Goal: Find contact information: Find contact information

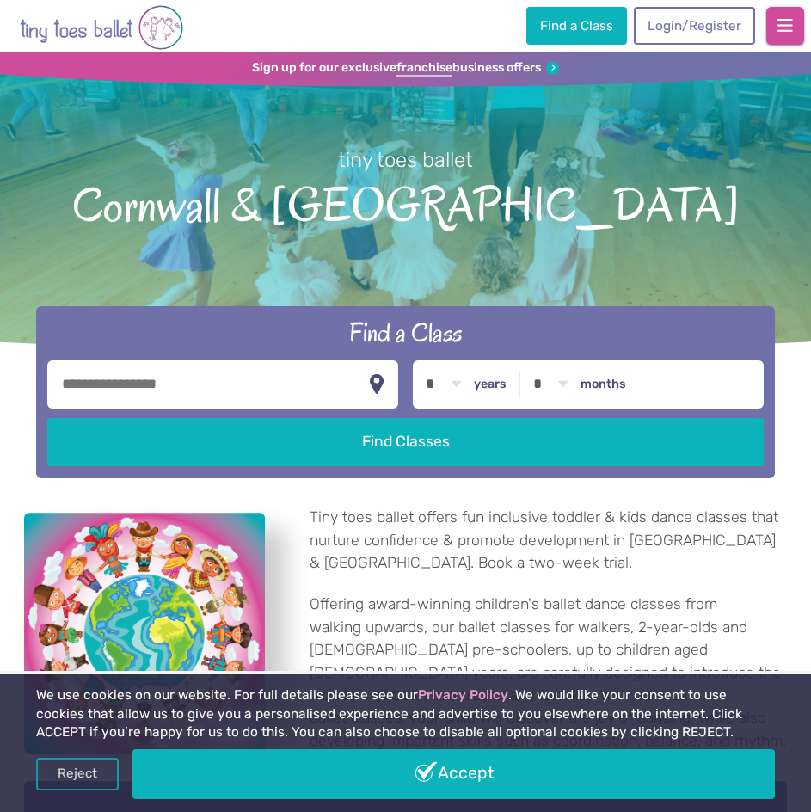
click at [779, 21] on span "button" at bounding box center [785, 25] width 15 height 17
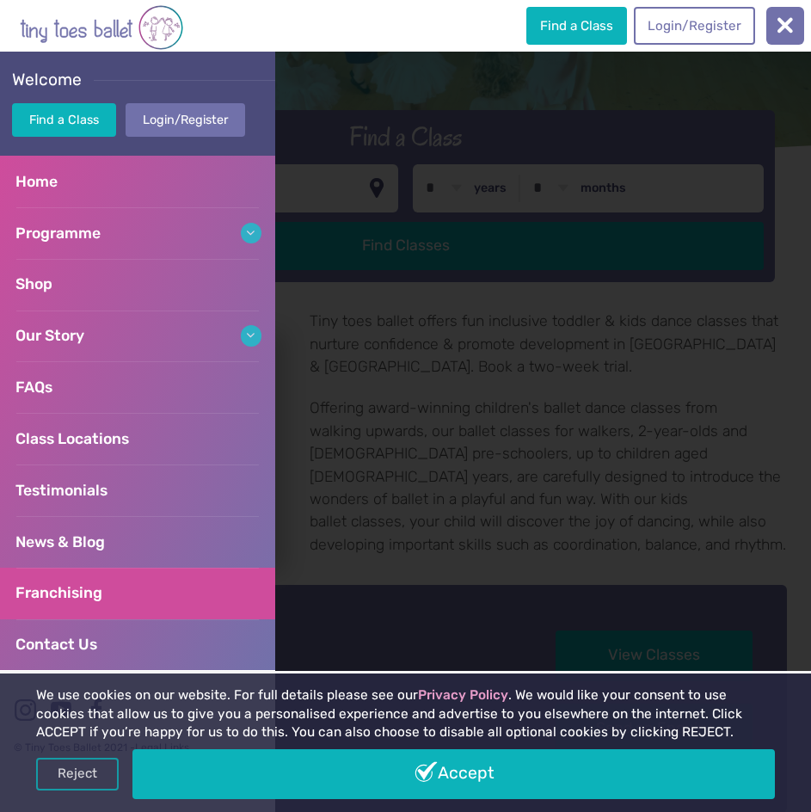
scroll to position [258, 0]
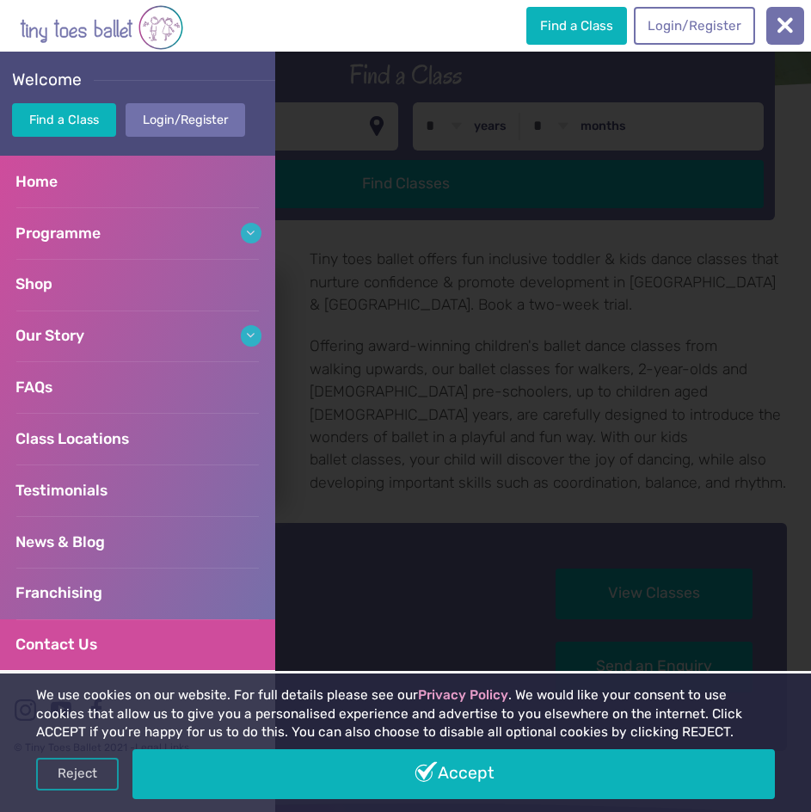
click at [97, 642] on link "Contact Us" at bounding box center [137, 646] width 275 height 52
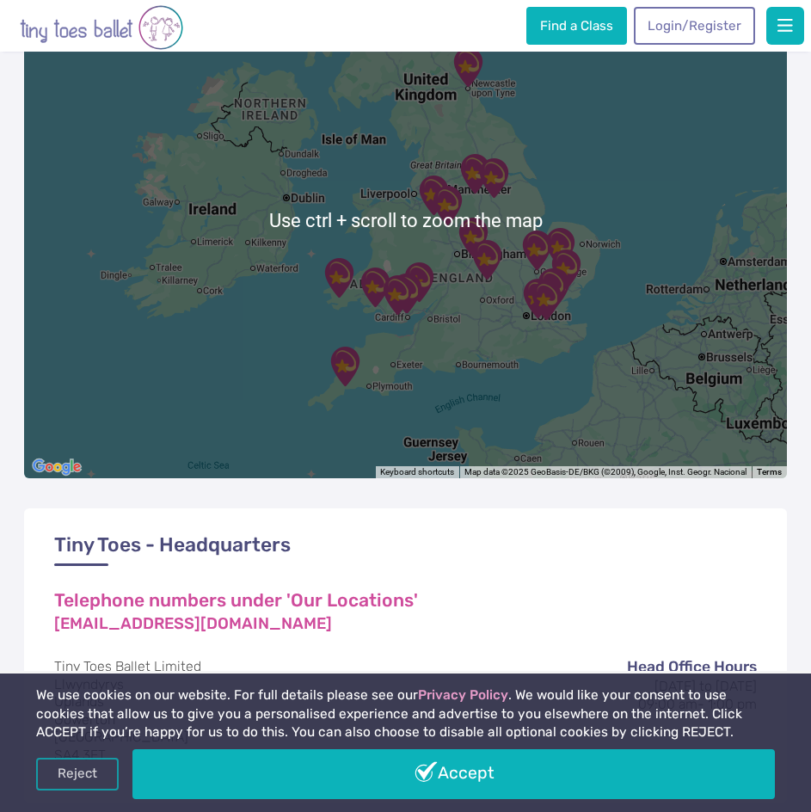
scroll to position [602, 0]
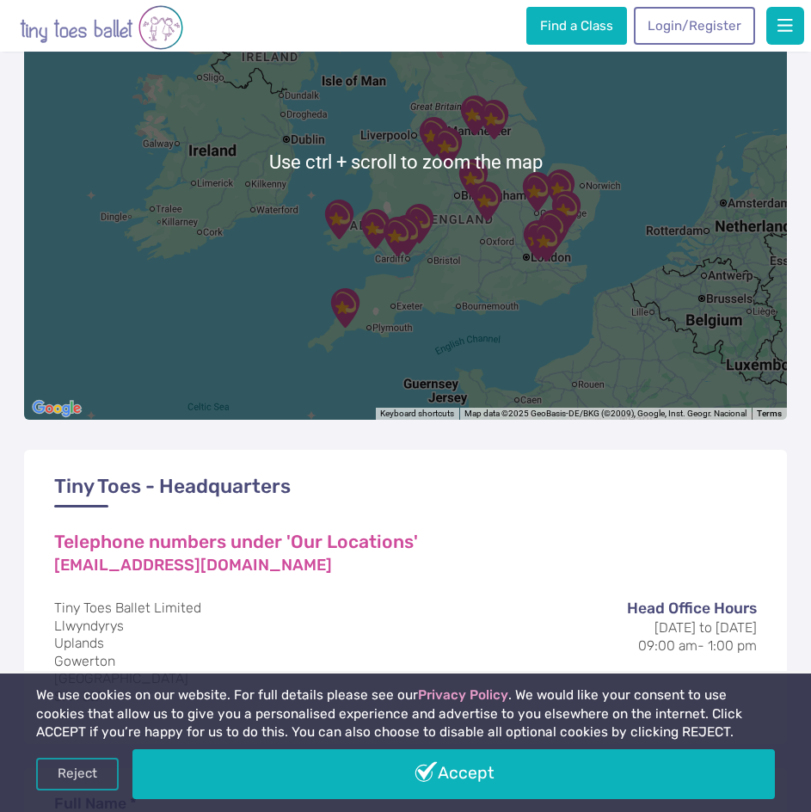
click at [355, 312] on img "Cornwall & Devon" at bounding box center [345, 308] width 43 height 43
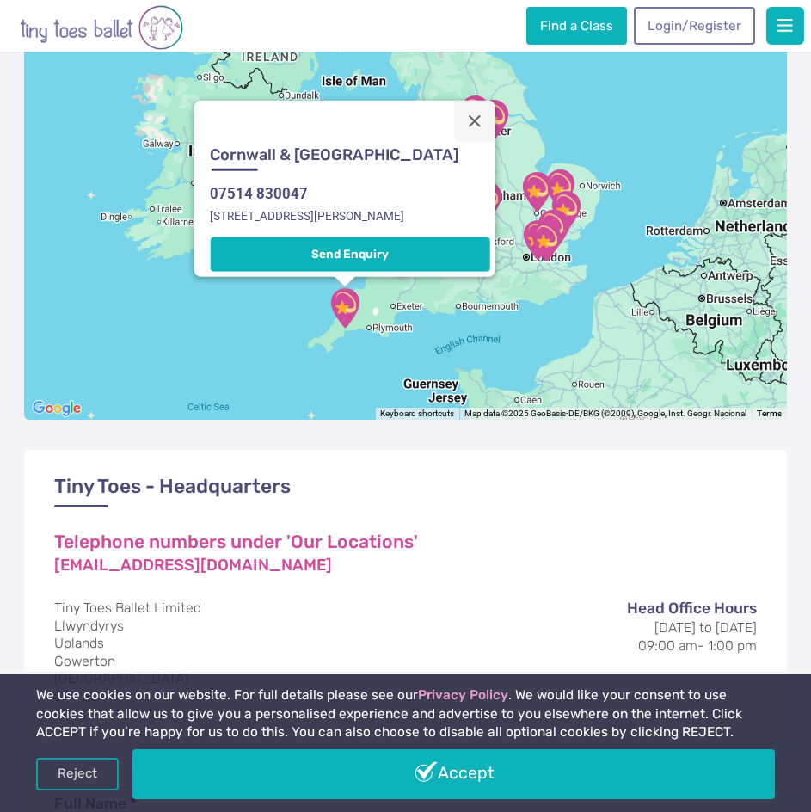
click at [317, 196] on div "[GEOGRAPHIC_DATA] & Devon 07514 830047 6 [PERSON_NAME][STREET_ADDRESS] Send Enq…" at bounding box center [349, 209] width 291 height 135
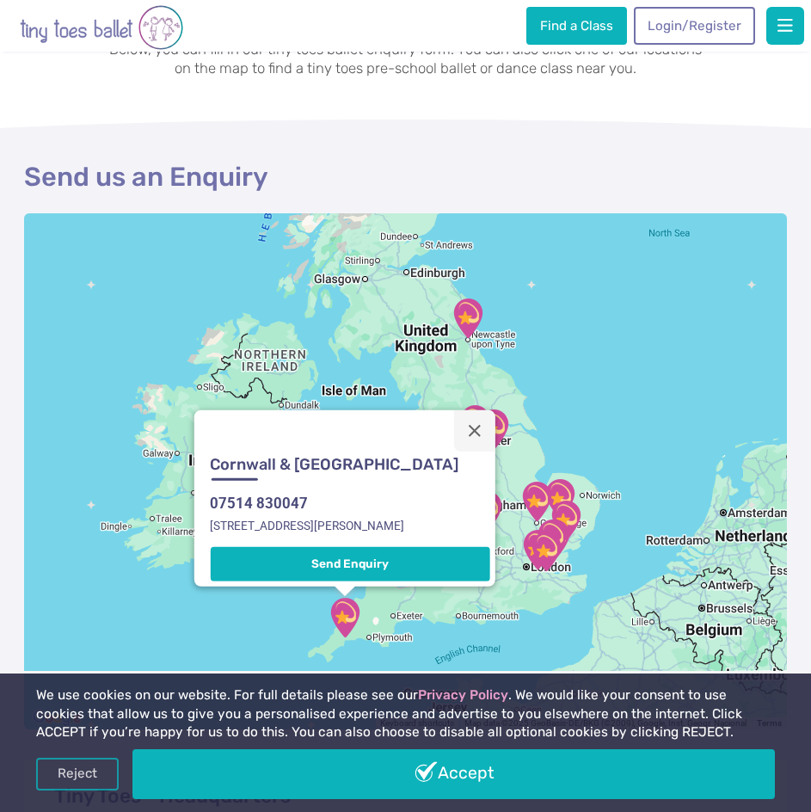
scroll to position [0, 0]
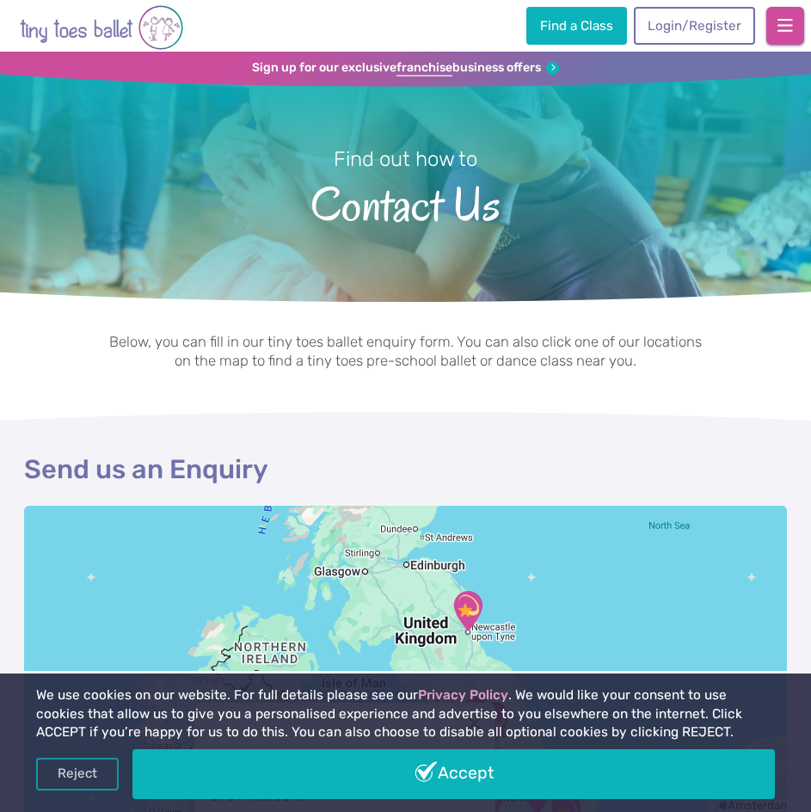
click at [777, 15] on button "button" at bounding box center [786, 26] width 38 height 38
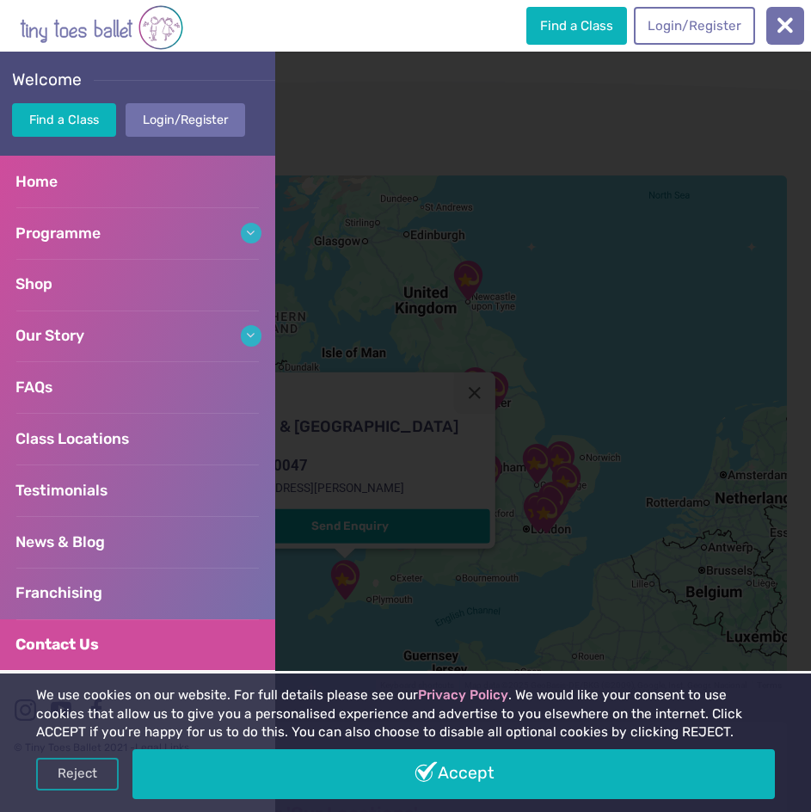
scroll to position [344, 0]
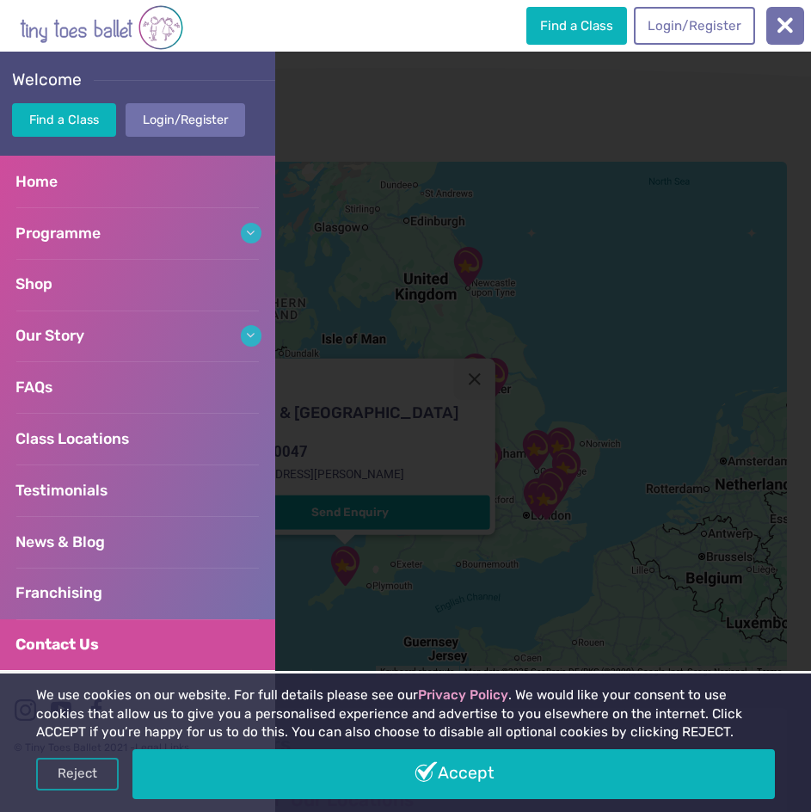
click at [126, 651] on link "Contact Us" at bounding box center [137, 646] width 275 height 52
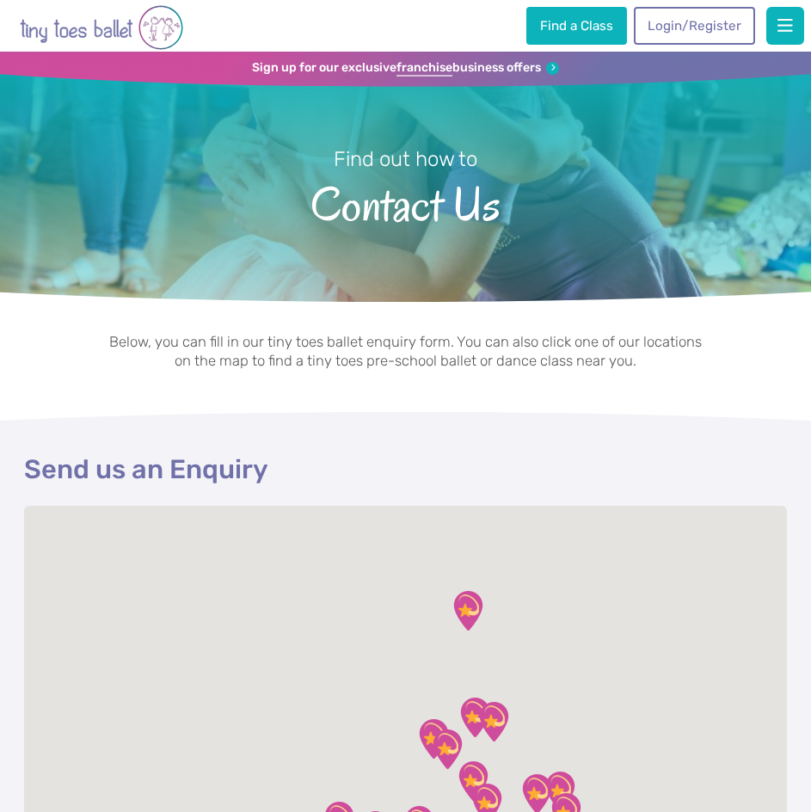
scroll to position [430, 0]
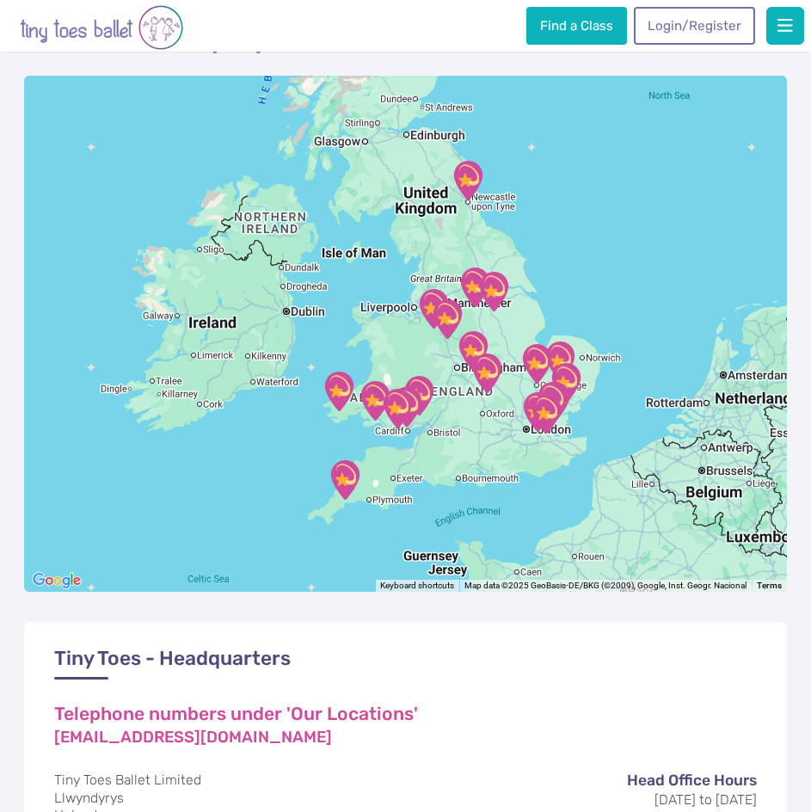
click at [347, 472] on img "Cornwall & Devon" at bounding box center [345, 480] width 43 height 43
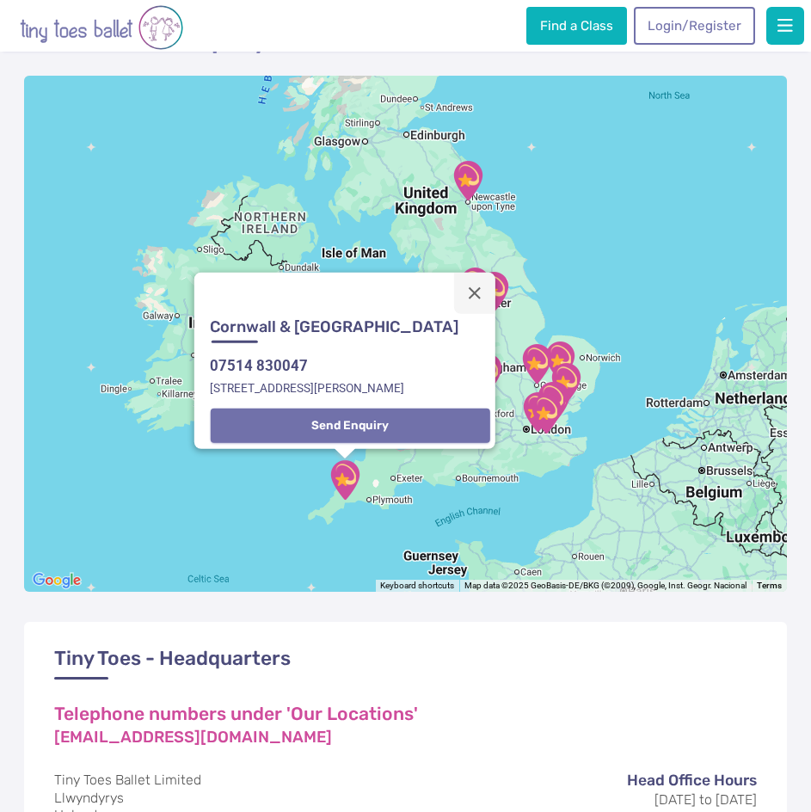
click at [332, 421] on button "Send Enquiry" at bounding box center [350, 426] width 280 height 34
select select "**"
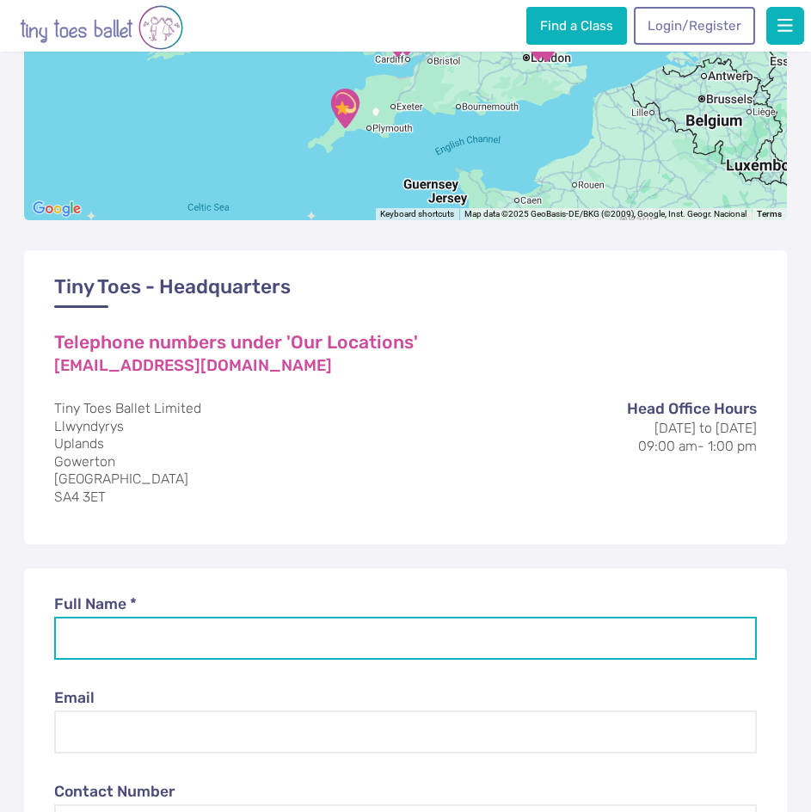
scroll to position [777, 0]
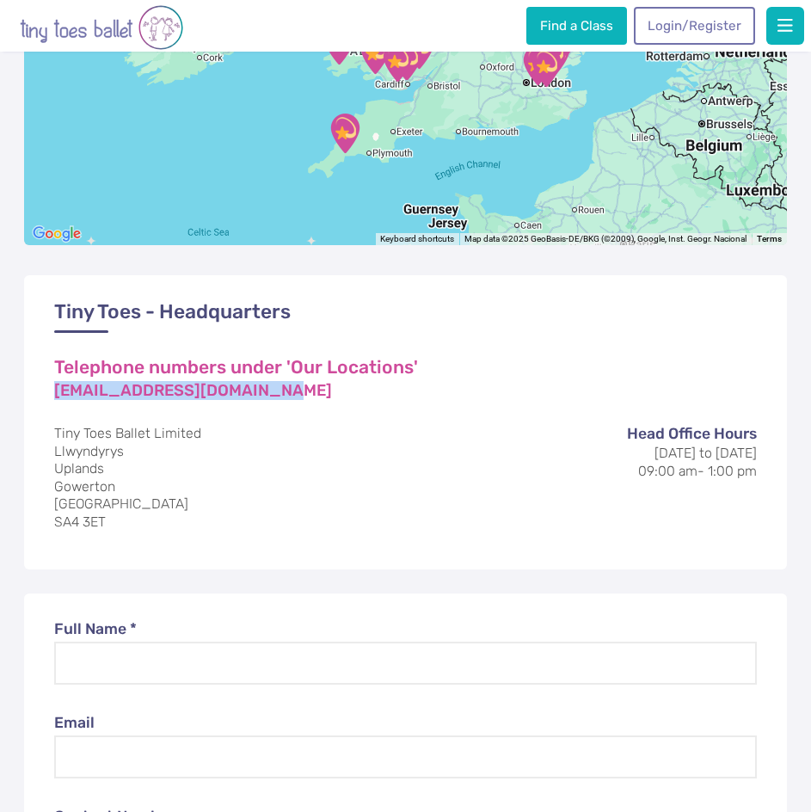
drag, startPoint x: 301, startPoint y: 388, endPoint x: 34, endPoint y: 380, distance: 266.9
click at [34, 380] on div "Tiny Toes - Headquarters Telephone numbers under 'Our Locations' info@tinytoesb…" at bounding box center [405, 421] width 762 height 293
copy link "[EMAIL_ADDRESS][DOMAIN_NAME]"
